Goal: Unclear: Browse casually

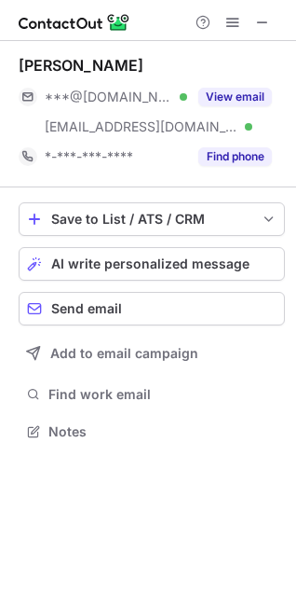
scroll to position [419, 296]
click at [268, 20] on span at bounding box center [262, 22] width 15 height 15
